Goal: Task Accomplishment & Management: Complete application form

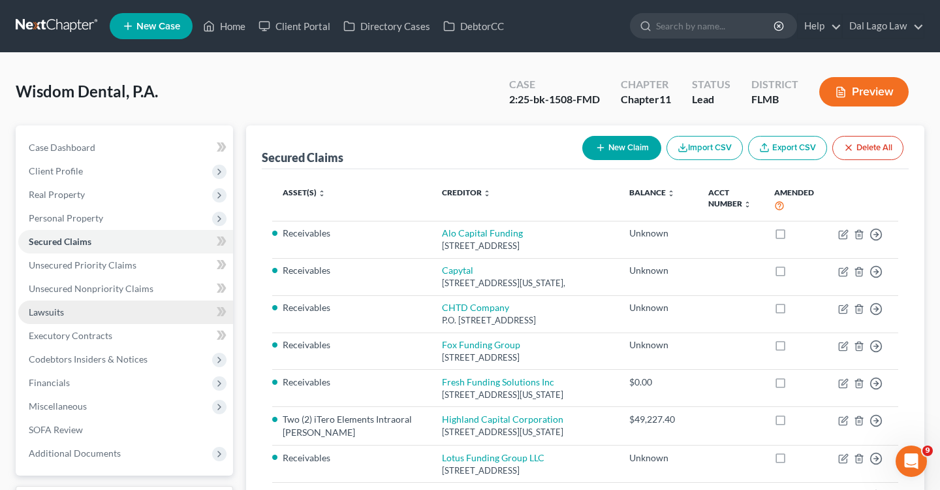
scroll to position [7, 0]
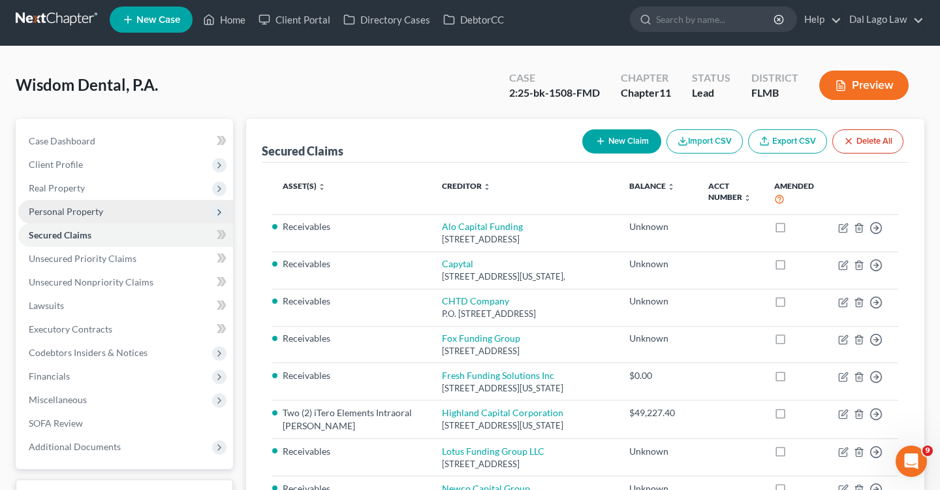
click at [80, 209] on span "Personal Property" at bounding box center [66, 211] width 74 height 11
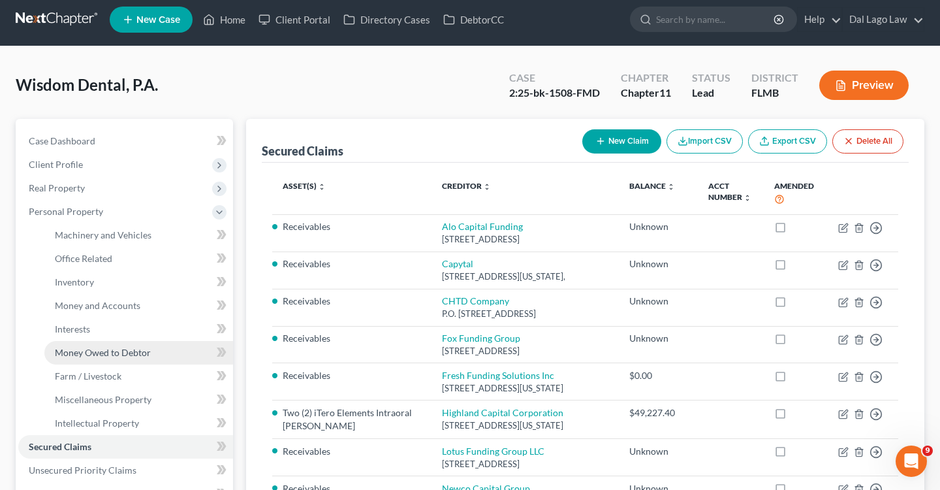
click at [99, 349] on span "Money Owed to Debtor" at bounding box center [103, 352] width 96 height 11
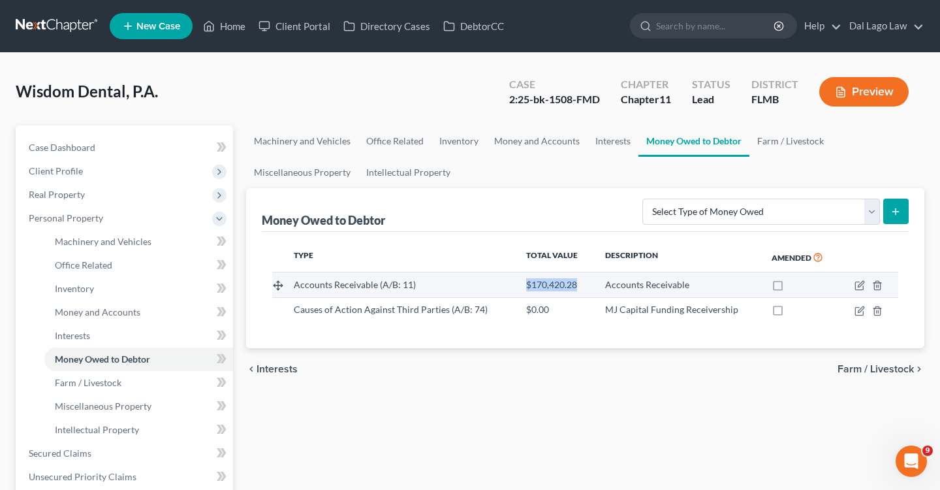
drag, startPoint x: 522, startPoint y: 286, endPoint x: 580, endPoint y: 285, distance: 58.7
click at [580, 285] on td "$170,420.28" at bounding box center [555, 284] width 78 height 25
copy span "$170,420.28"
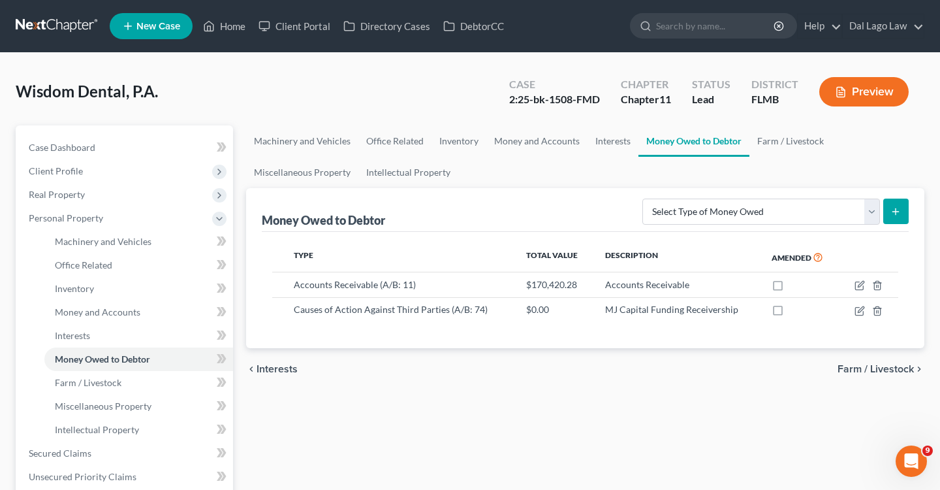
click at [381, 368] on div "chevron_left Interests Farm / Livestock chevron_right" at bounding box center [585, 369] width 678 height 42
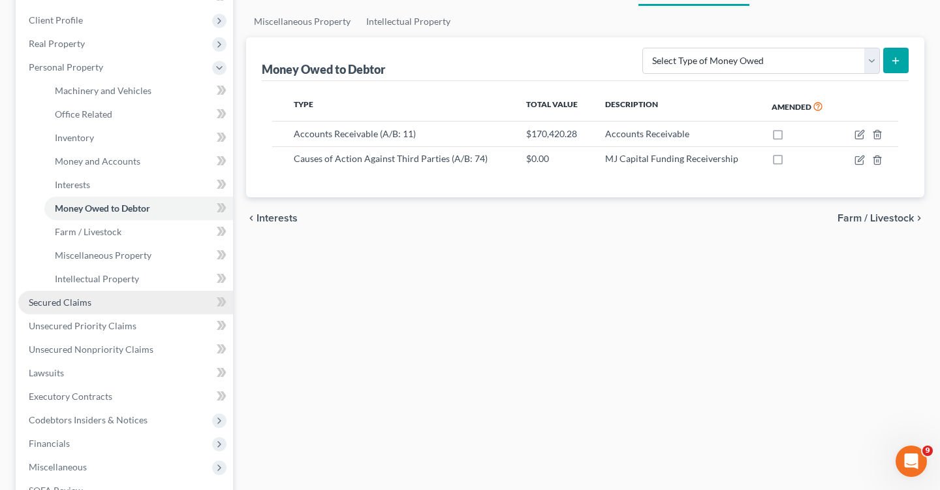
click at [97, 301] on link "Secured Claims" at bounding box center [125, 301] width 215 height 23
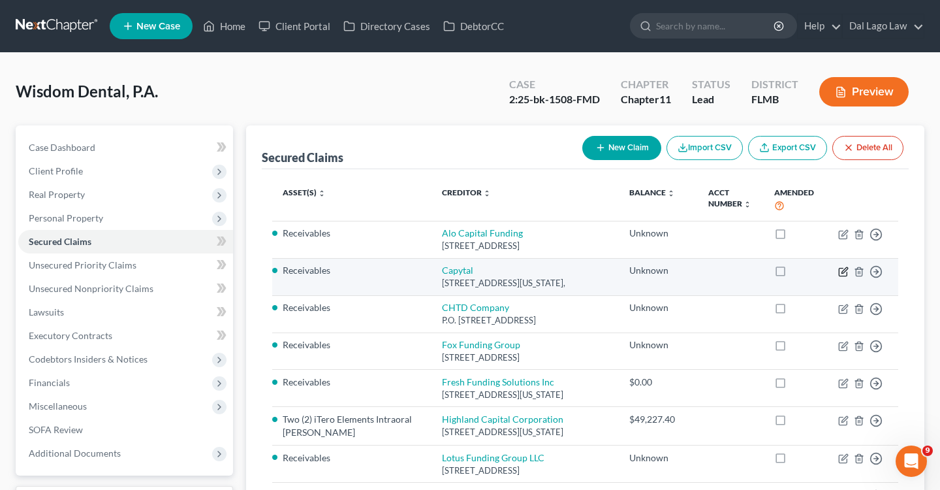
click at [841, 273] on icon "button" at bounding box center [844, 270] width 6 height 6
select select "0"
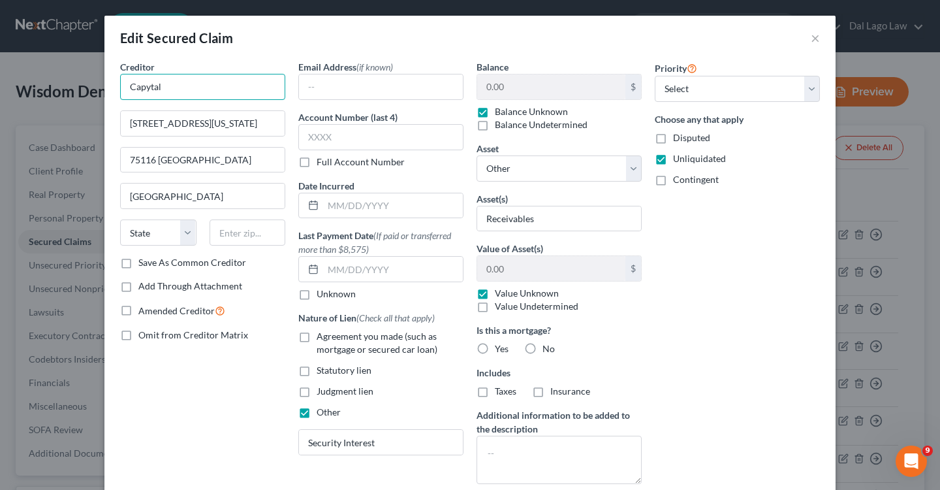
click at [212, 96] on input "Capytal" at bounding box center [202, 87] width 165 height 26
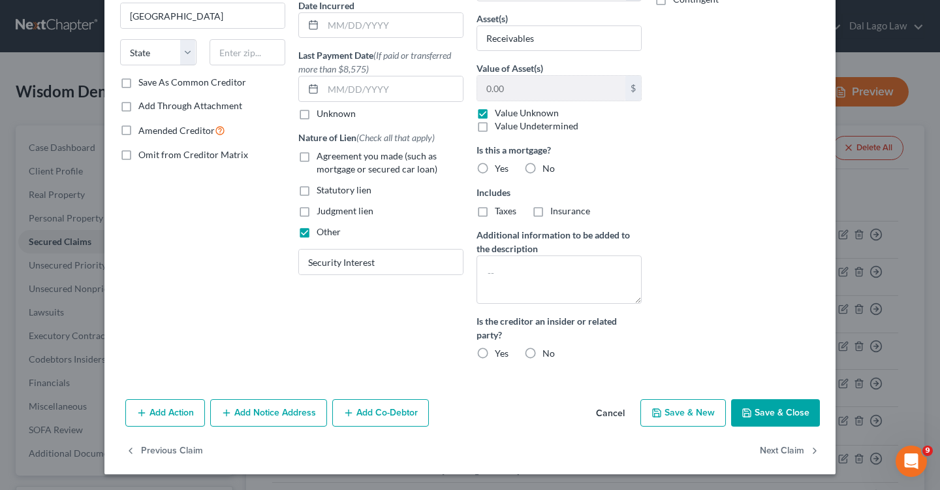
scroll to position [180, 0]
type input "[DOMAIN_NAME]"
click at [749, 409] on icon "button" at bounding box center [746, 412] width 10 height 10
select select
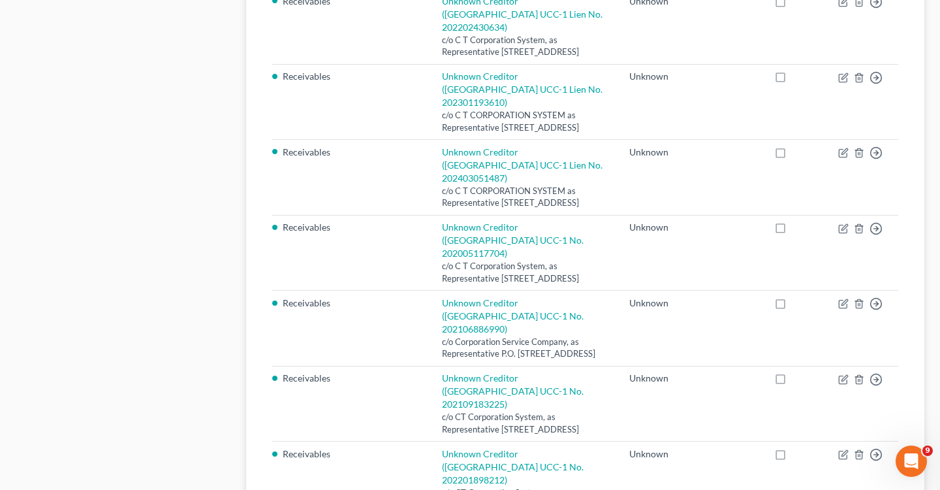
scroll to position [1073, 0]
